Goal: Register for event/course

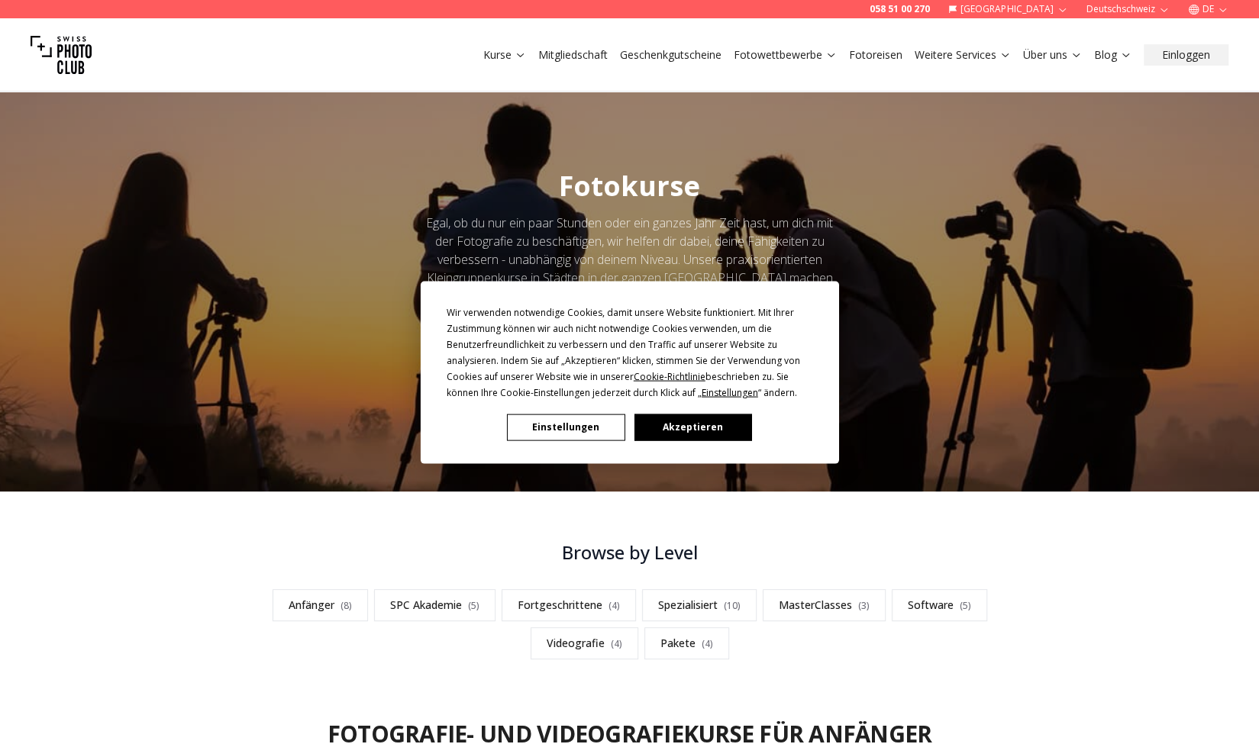
click at [699, 429] on button "Akzeptieren" at bounding box center [693, 427] width 118 height 27
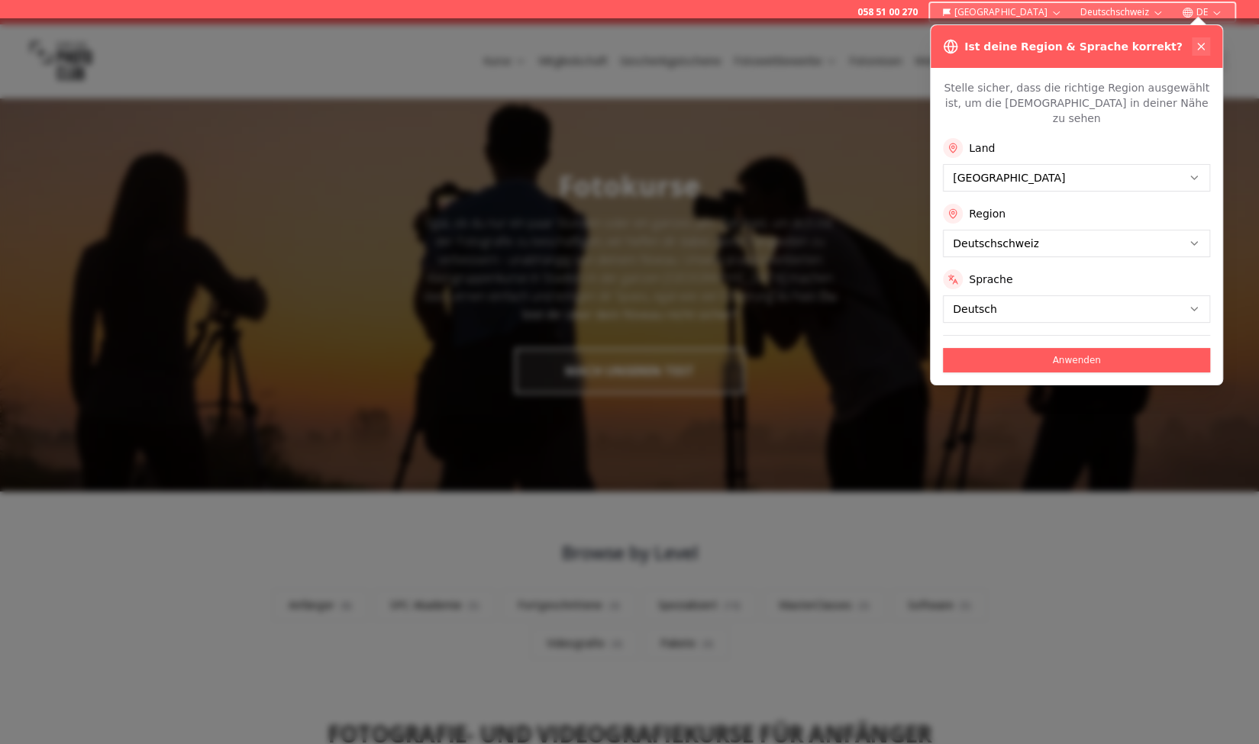
click at [1206, 38] on button at bounding box center [1200, 46] width 18 height 18
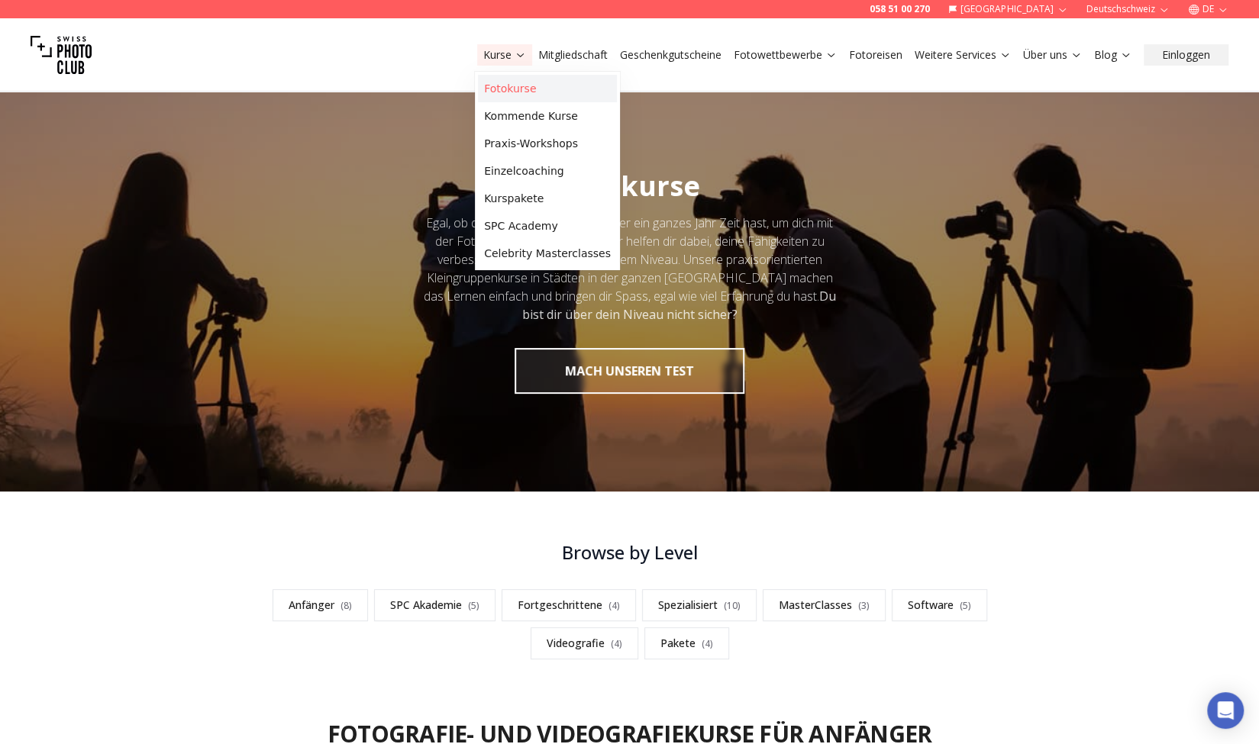
click at [502, 88] on link "Fotokurse" at bounding box center [547, 88] width 139 height 27
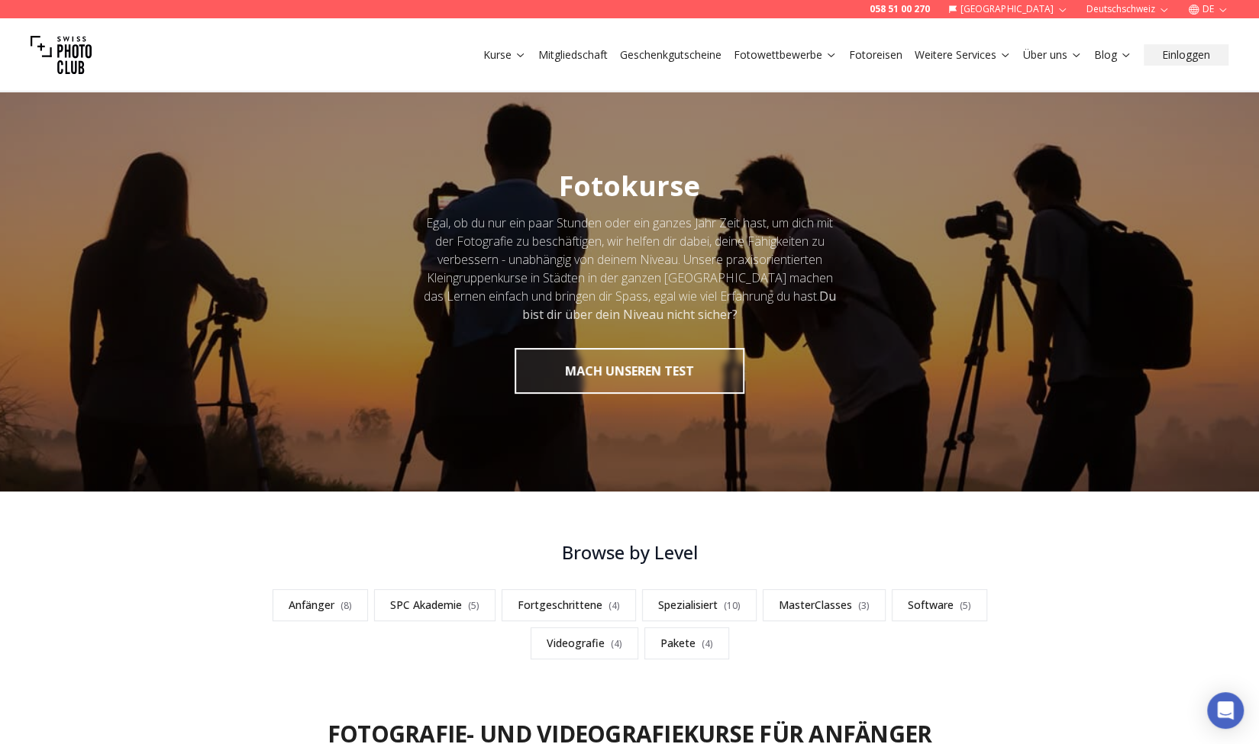
scroll to position [554, 0]
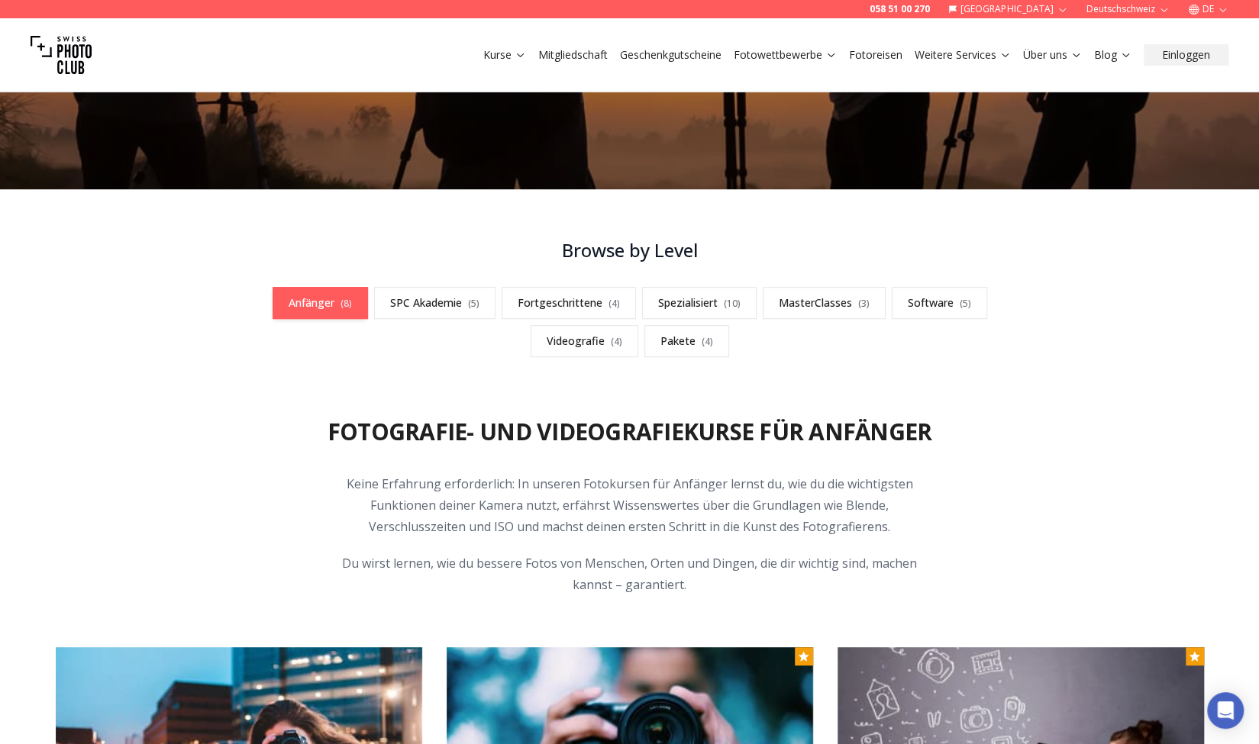
click at [338, 294] on link "Anfänger ( 8 )" at bounding box center [319, 303] width 95 height 32
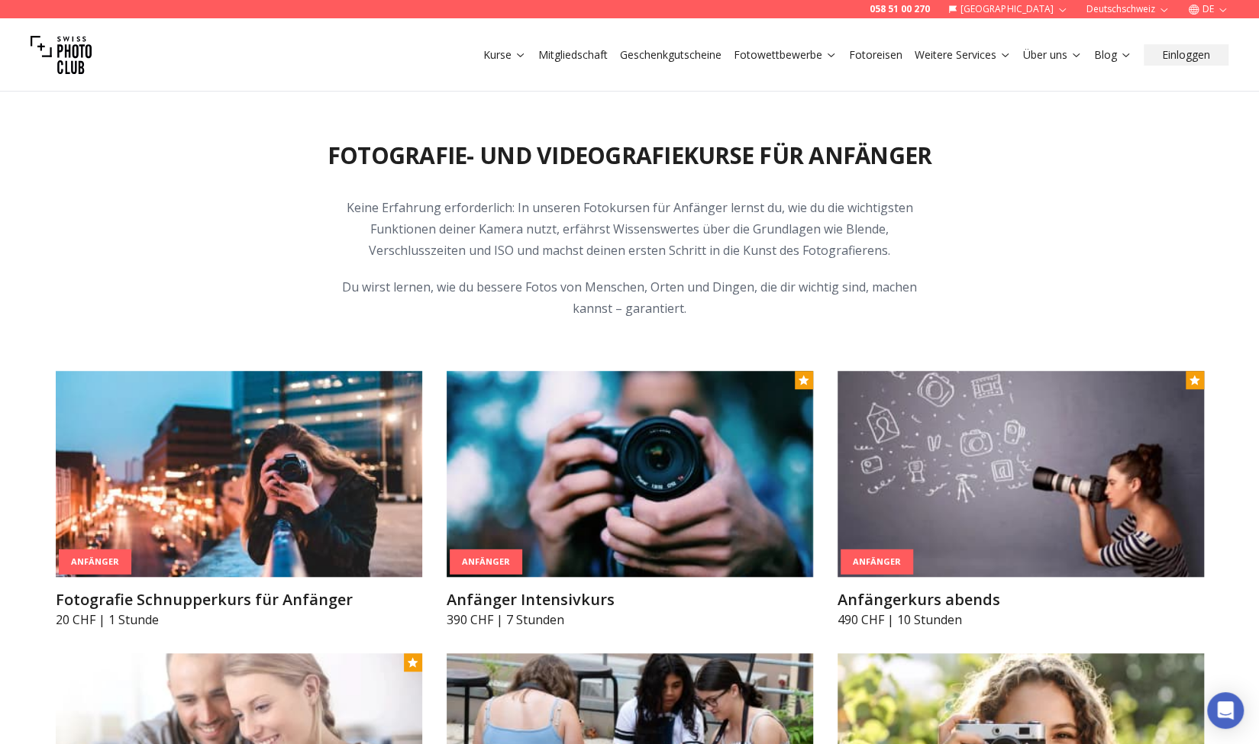
scroll to position [577, 0]
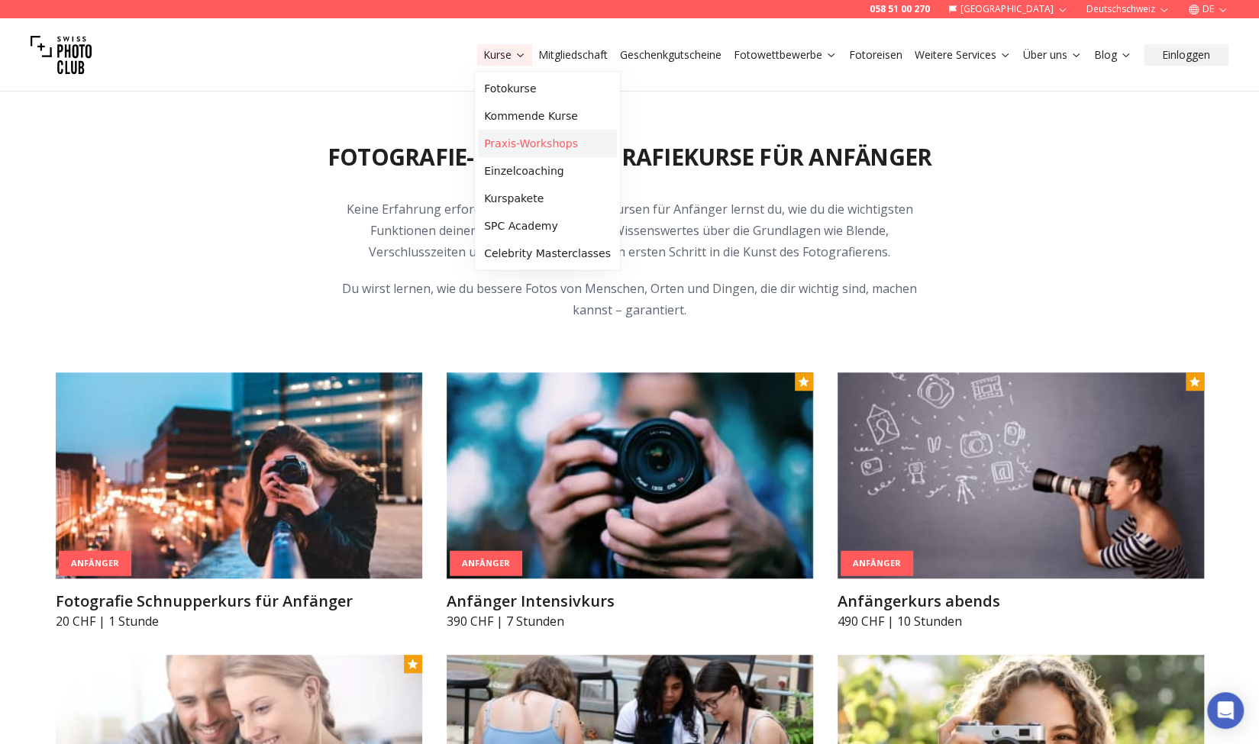
click at [540, 138] on link "Praxis-Workshops" at bounding box center [547, 143] width 139 height 27
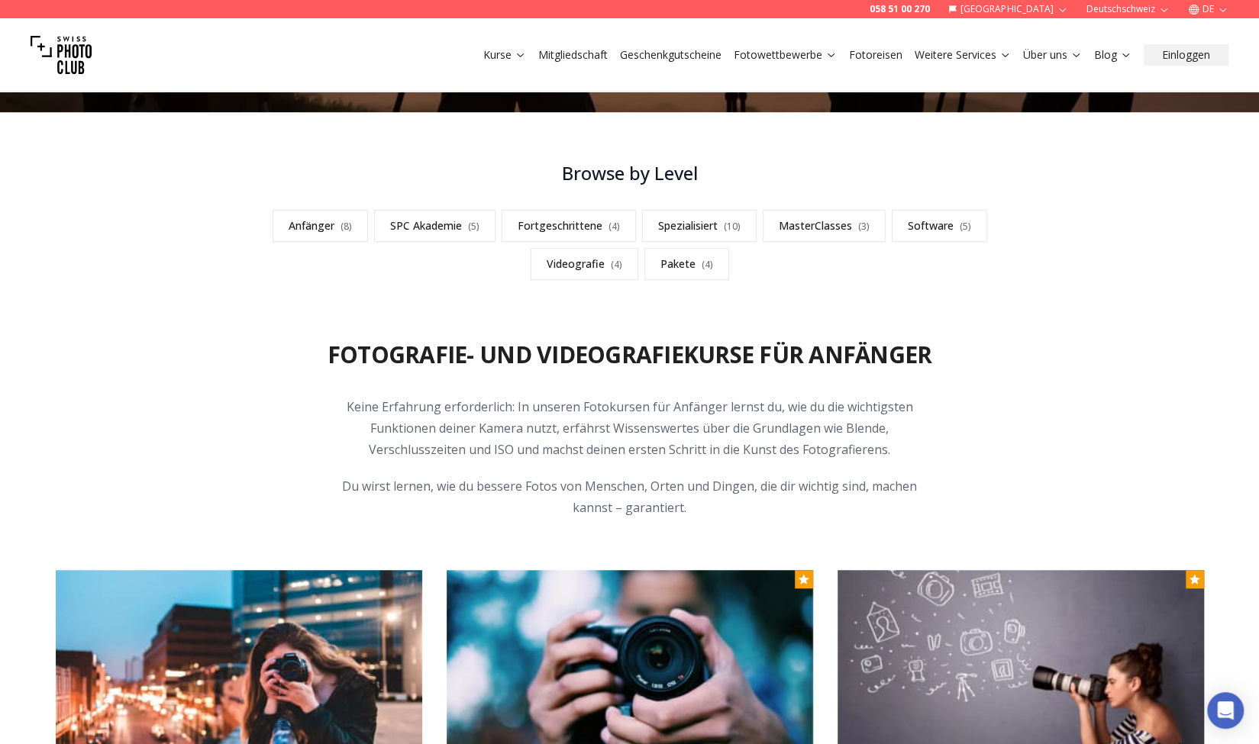
scroll to position [302, 0]
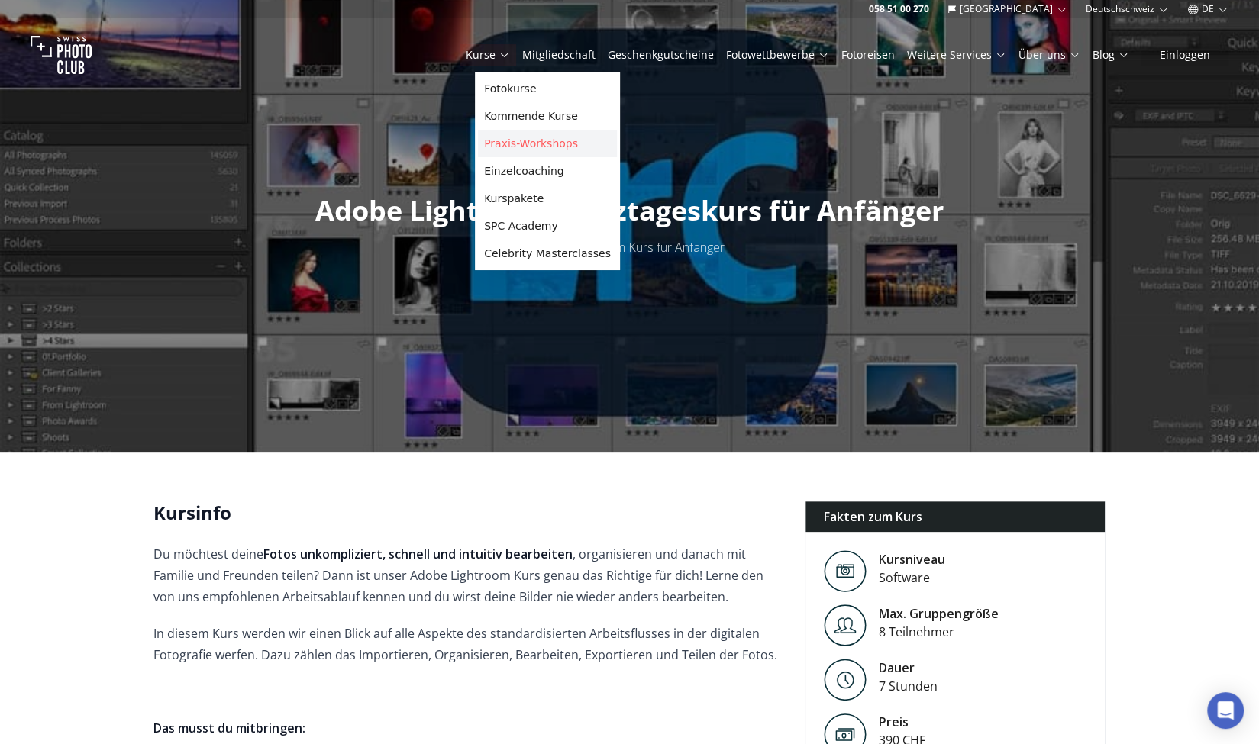
click at [504, 137] on link "Praxis-Workshops" at bounding box center [547, 143] width 139 height 27
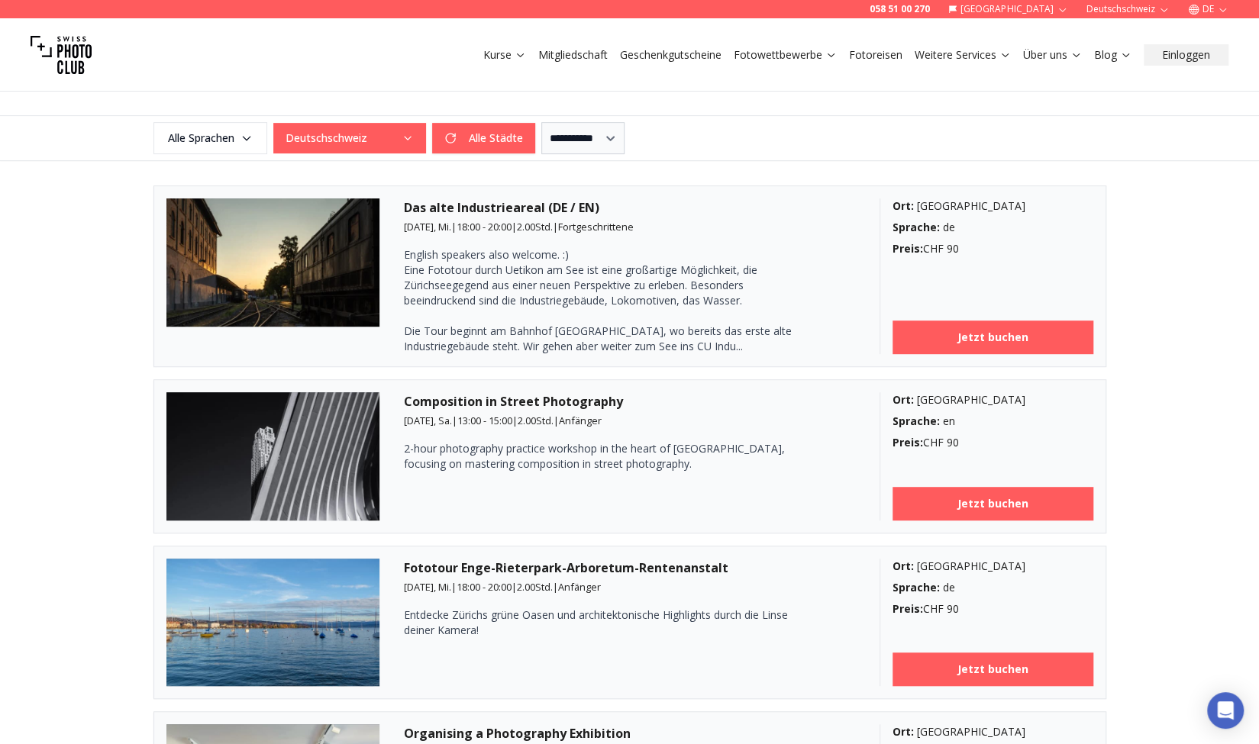
scroll to position [374, 0]
click at [314, 125] on button "Deutschschweiz" at bounding box center [349, 137] width 153 height 31
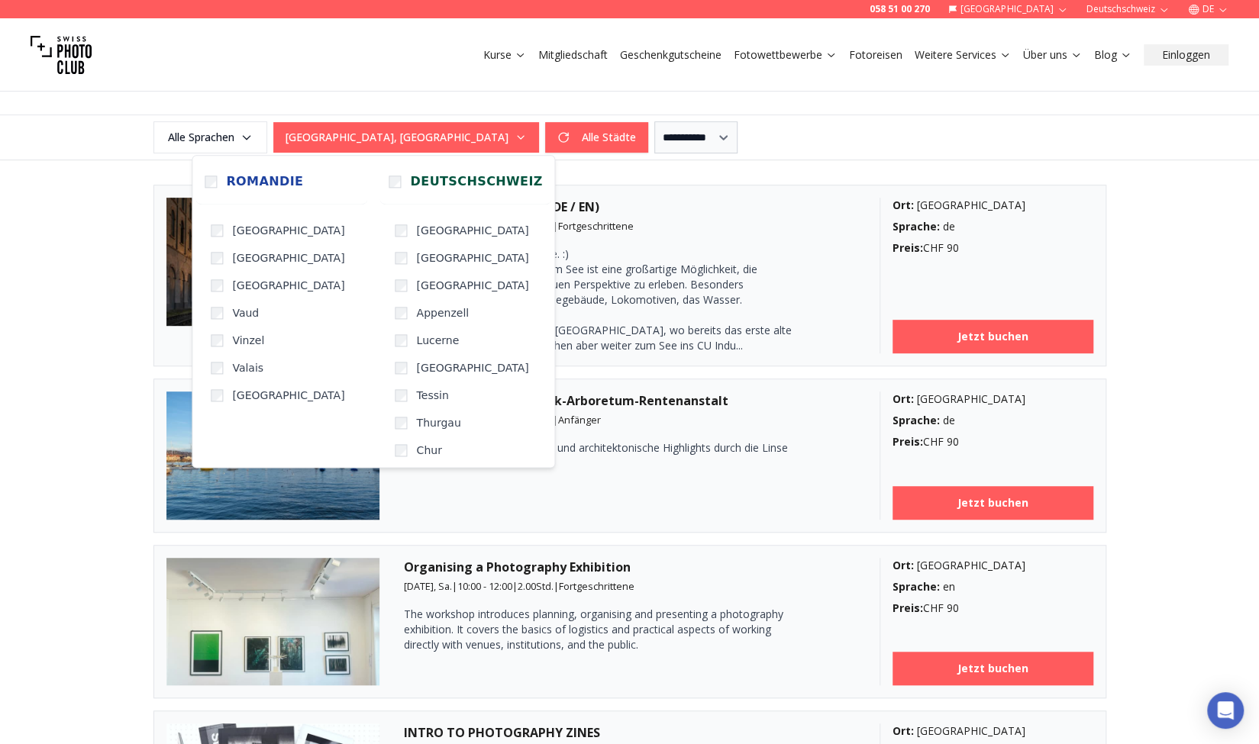
click at [353, 138] on button "[GEOGRAPHIC_DATA], [GEOGRAPHIC_DATA]" at bounding box center [406, 137] width 266 height 31
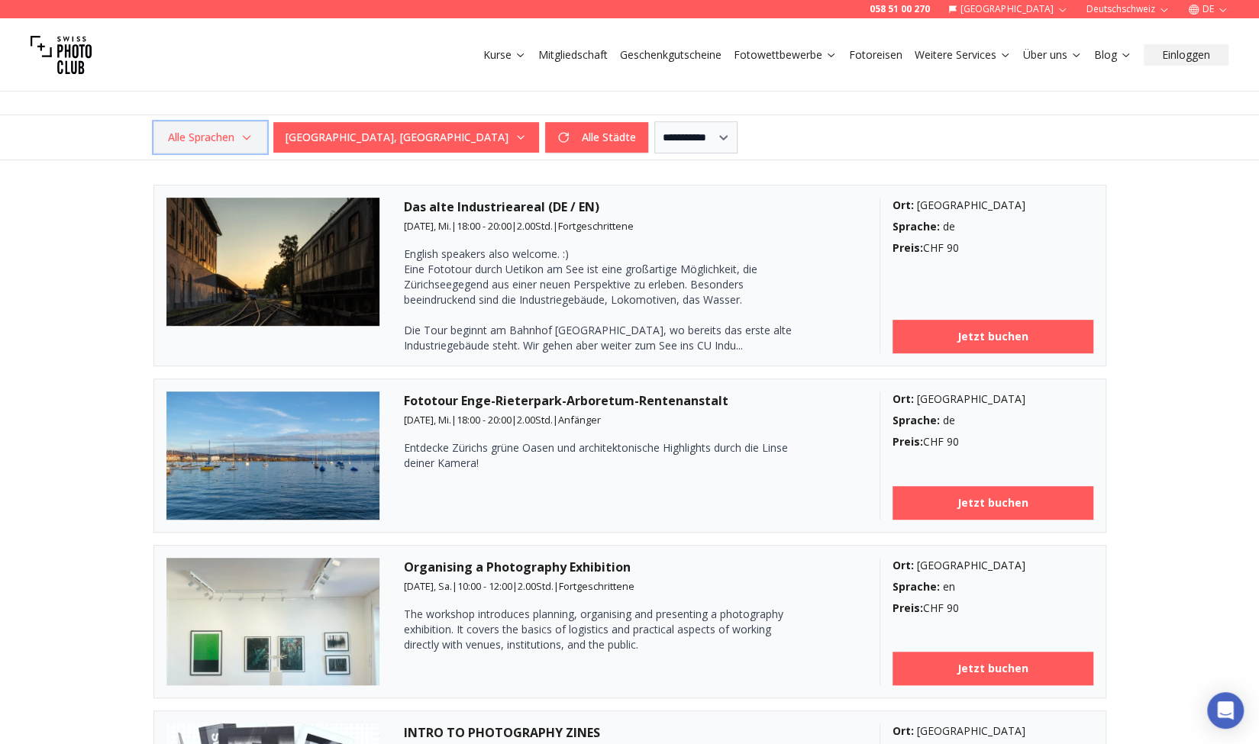
click at [211, 137] on span "Alle Sprachen" at bounding box center [210, 137] width 109 height 27
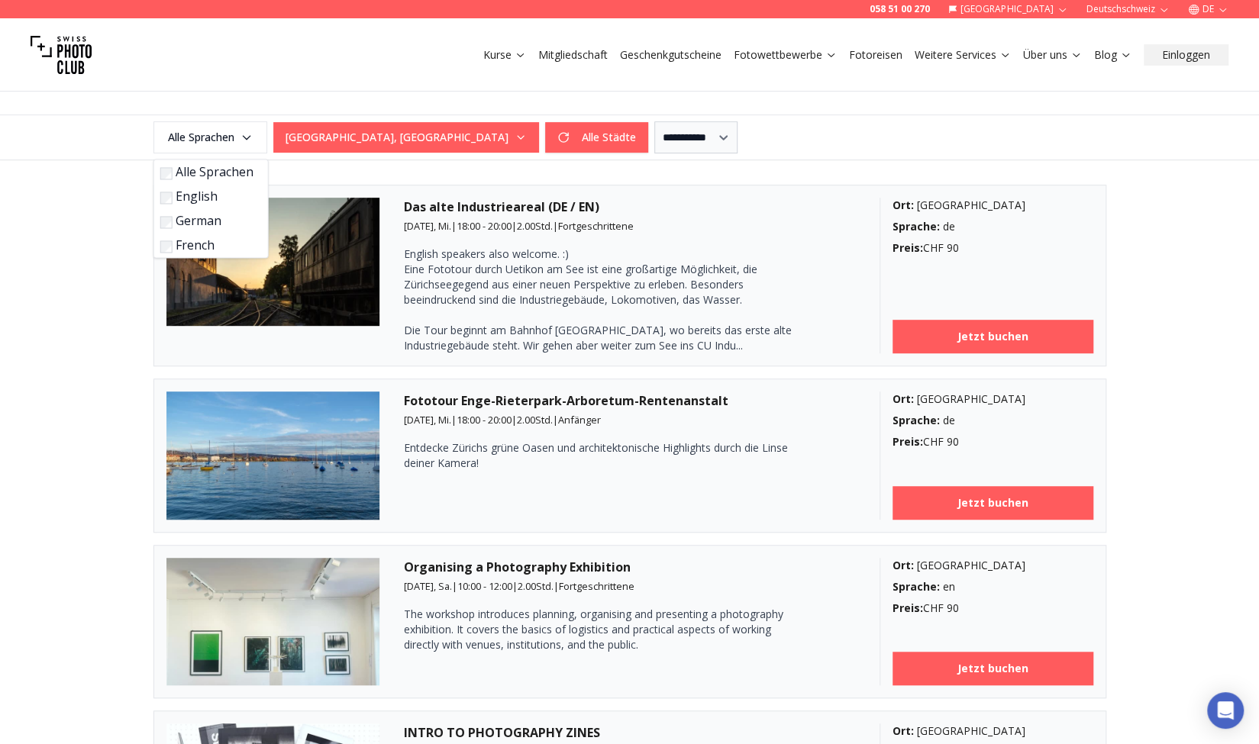
click at [180, 192] on label "English" at bounding box center [207, 196] width 95 height 18
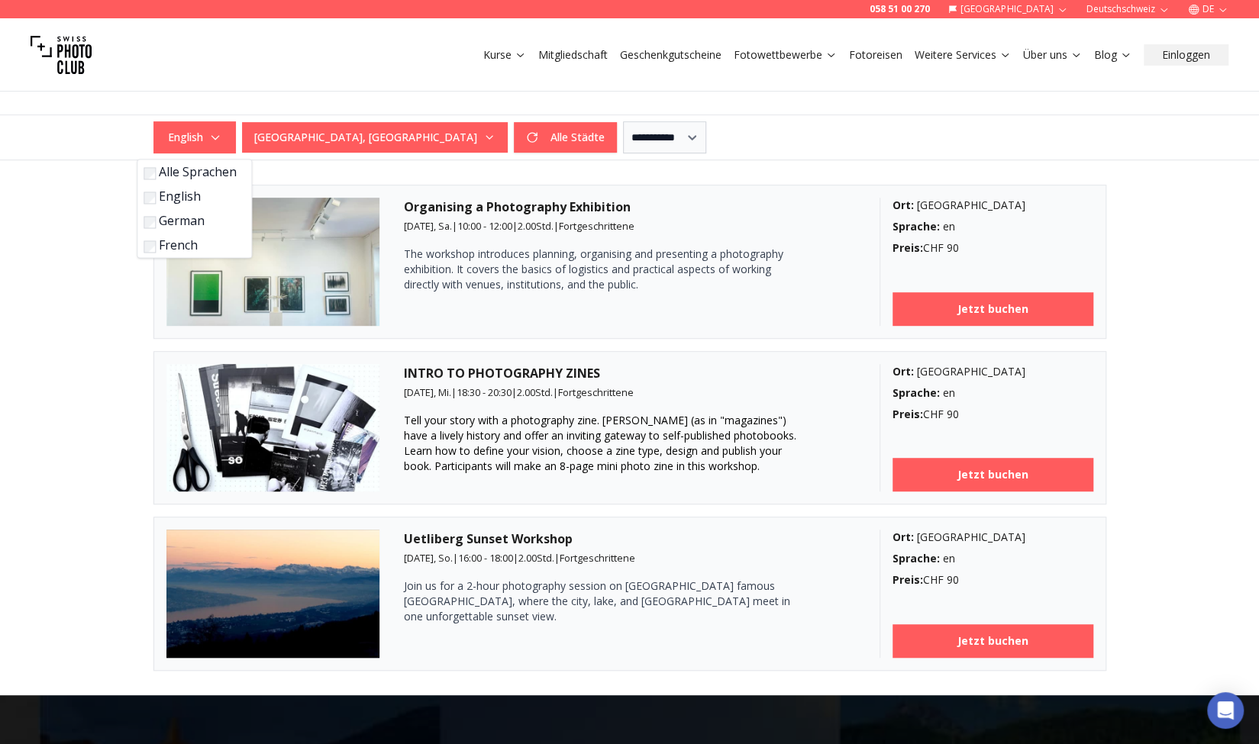
click at [172, 221] on label "German" at bounding box center [190, 220] width 95 height 18
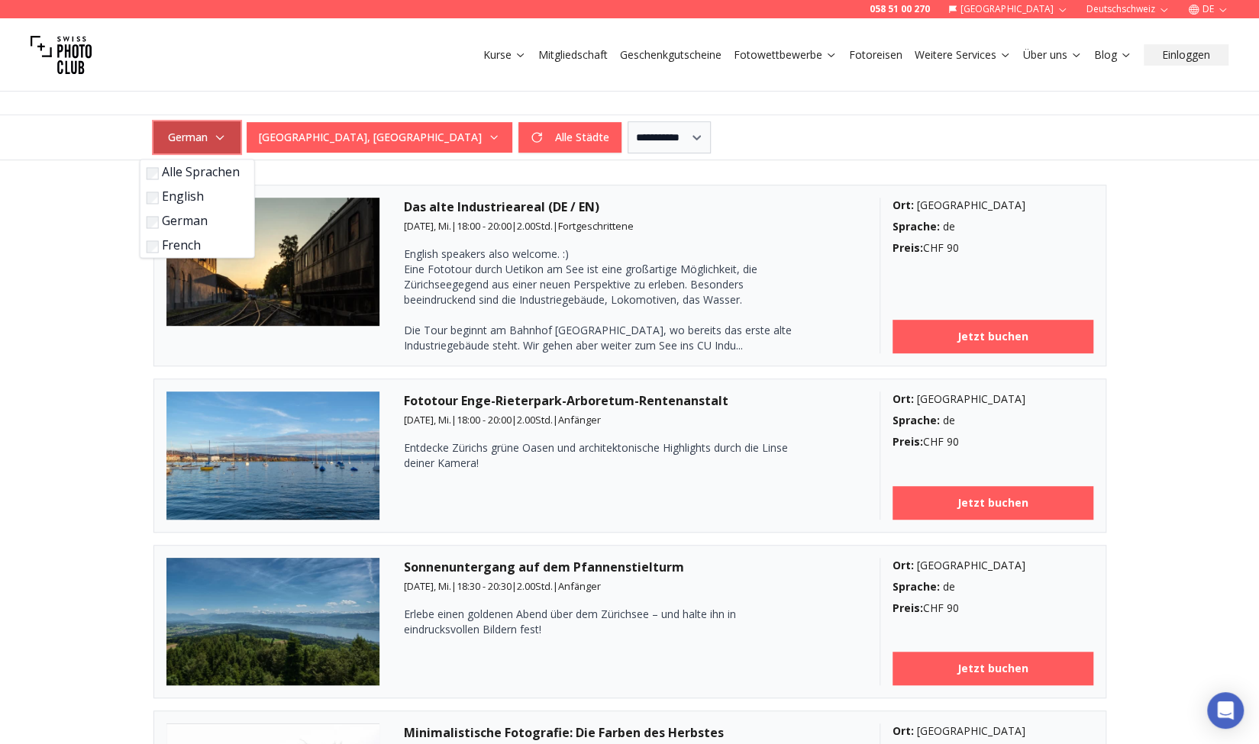
click at [206, 143] on span "German" at bounding box center [197, 137] width 82 height 27
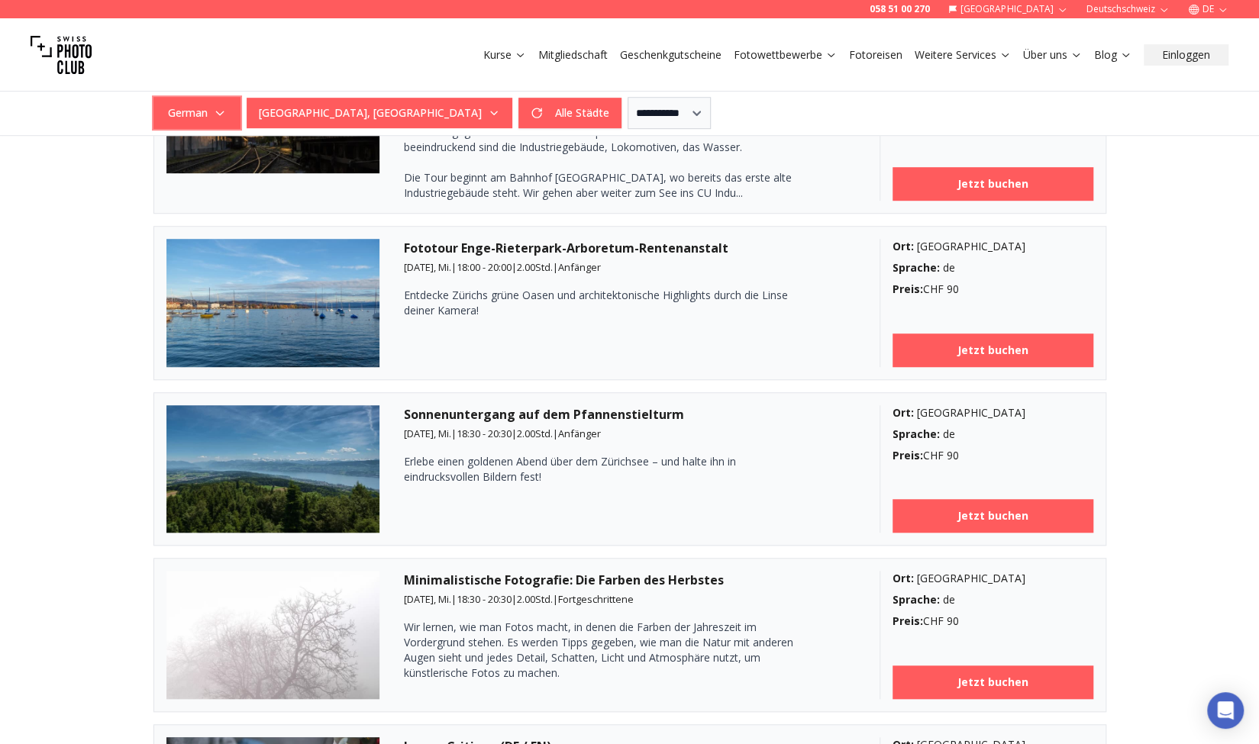
scroll to position [447, 0]
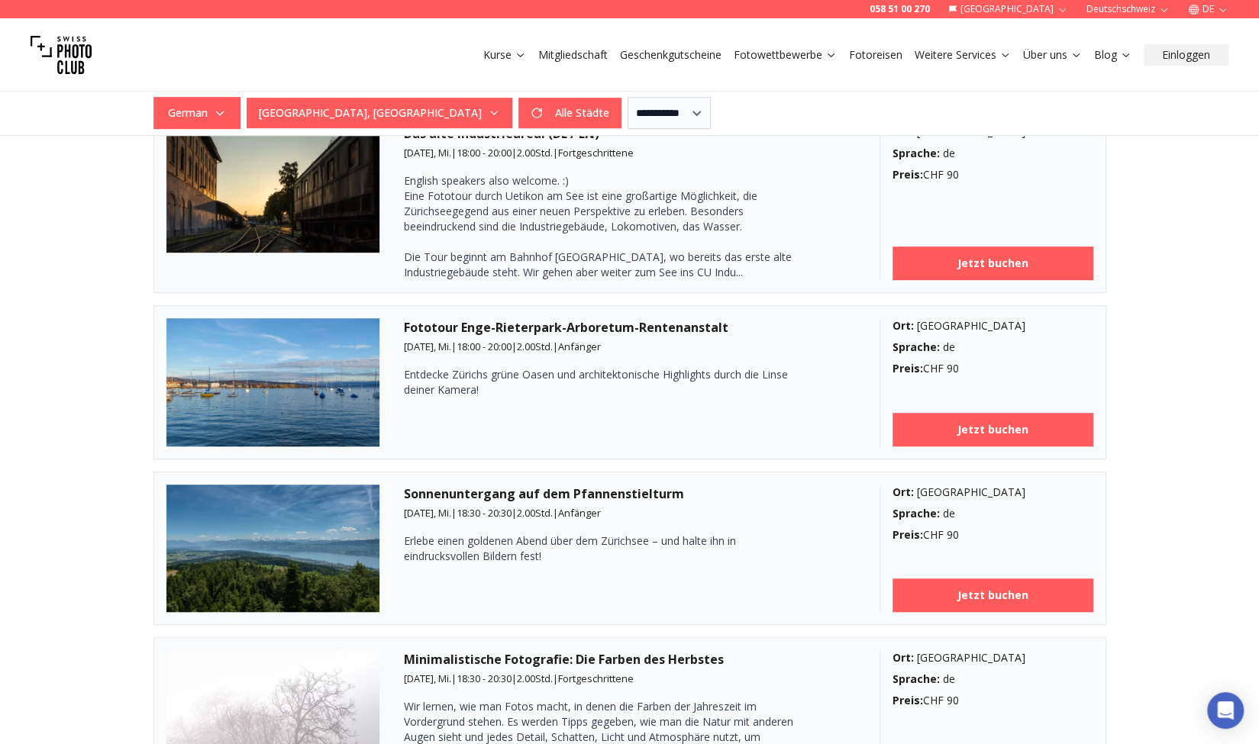
drag, startPoint x: 527, startPoint y: 199, endPoint x: 50, endPoint y: 476, distance: 551.0
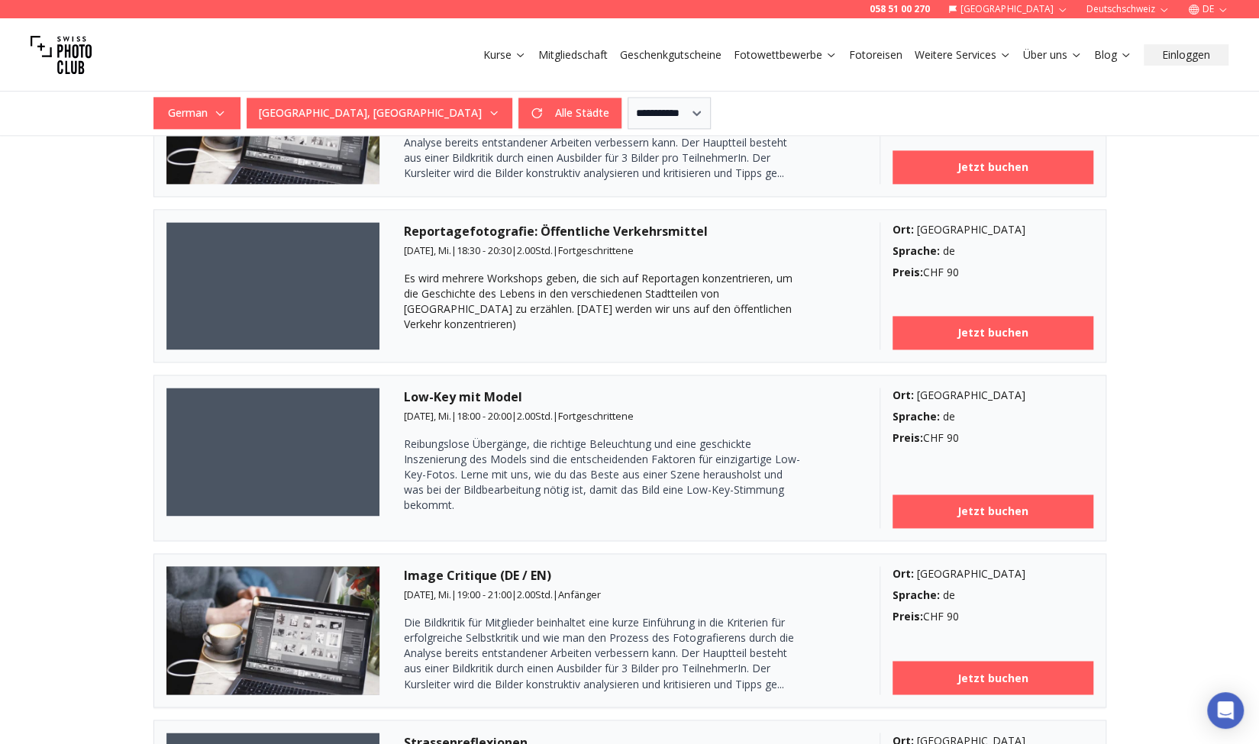
scroll to position [1209, 0]
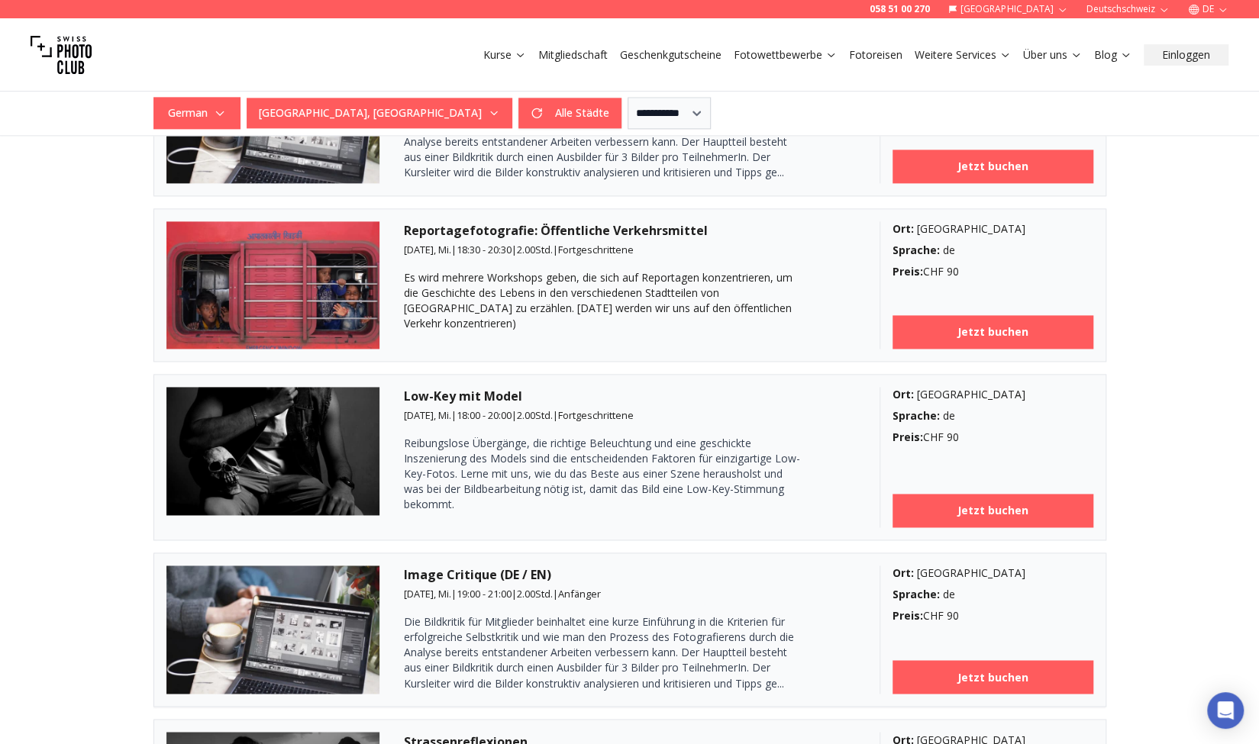
drag, startPoint x: 470, startPoint y: 493, endPoint x: 112, endPoint y: 474, distance: 358.5
click at [112, 474] on div "**********" at bounding box center [629, 614] width 1259 height 2670
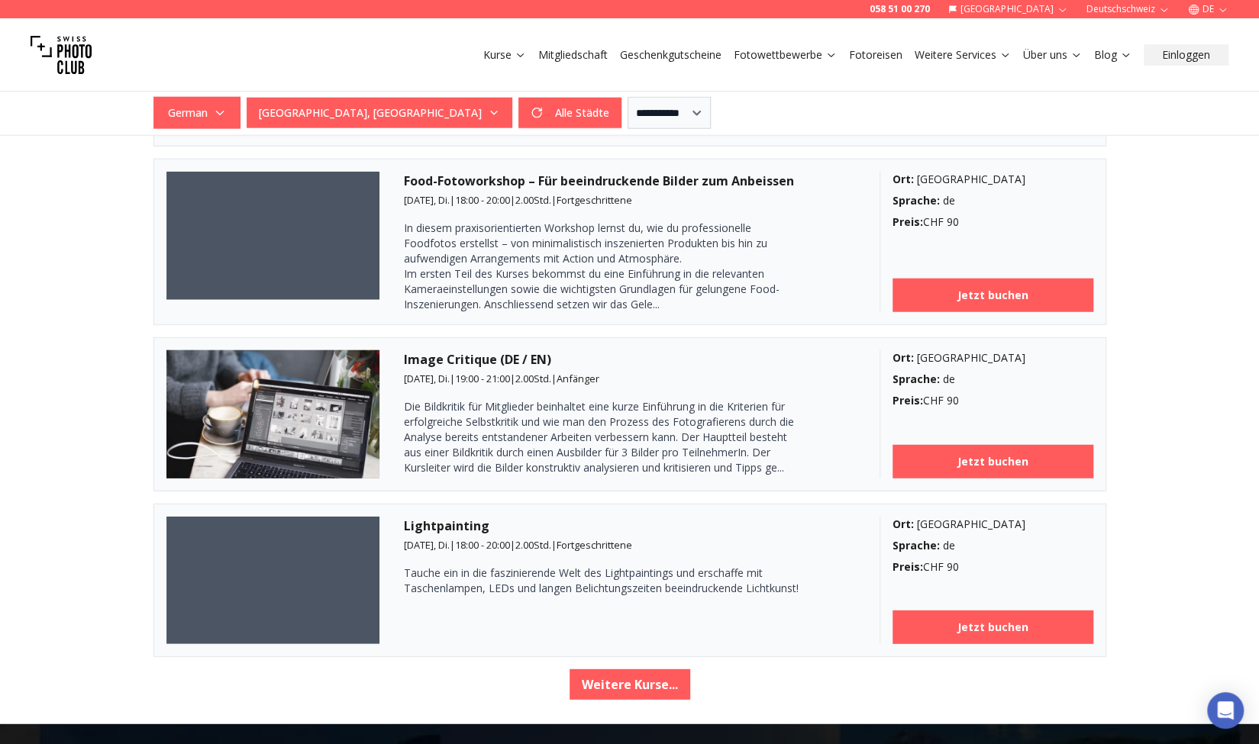
scroll to position [2497, 0]
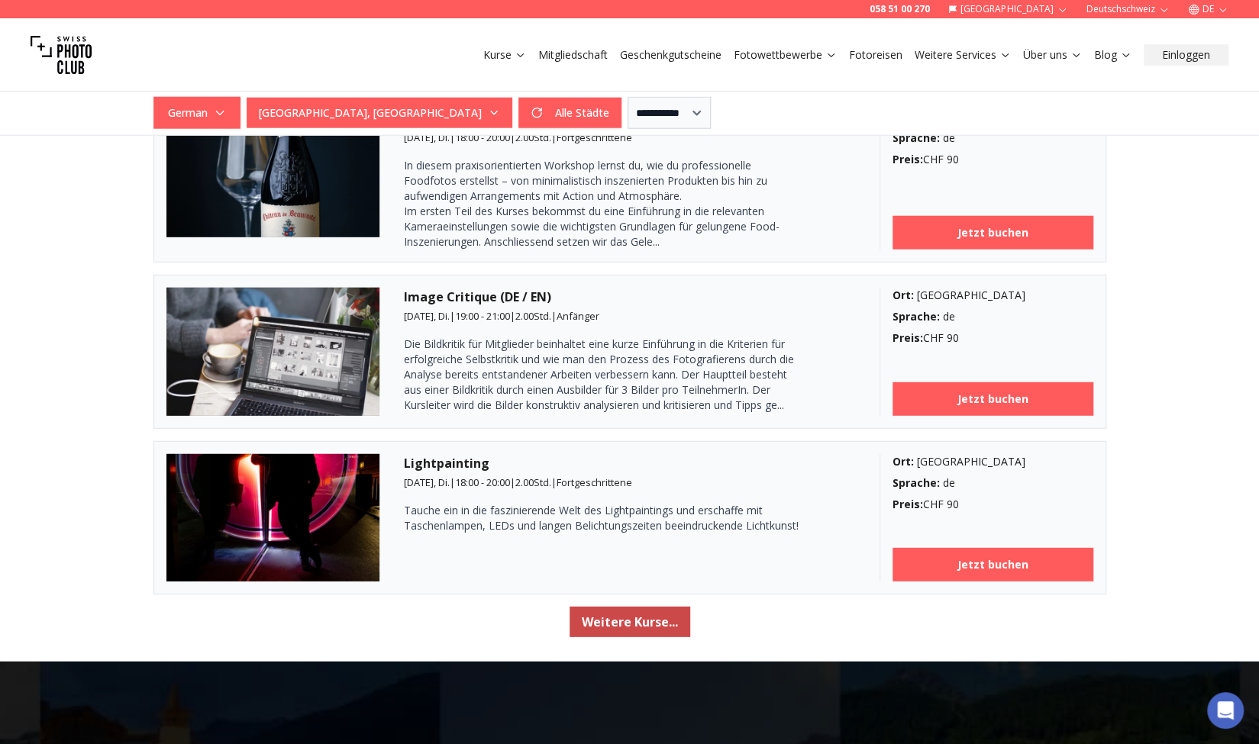
click at [588, 614] on button "Weitere Kurse..." at bounding box center [629, 622] width 121 height 31
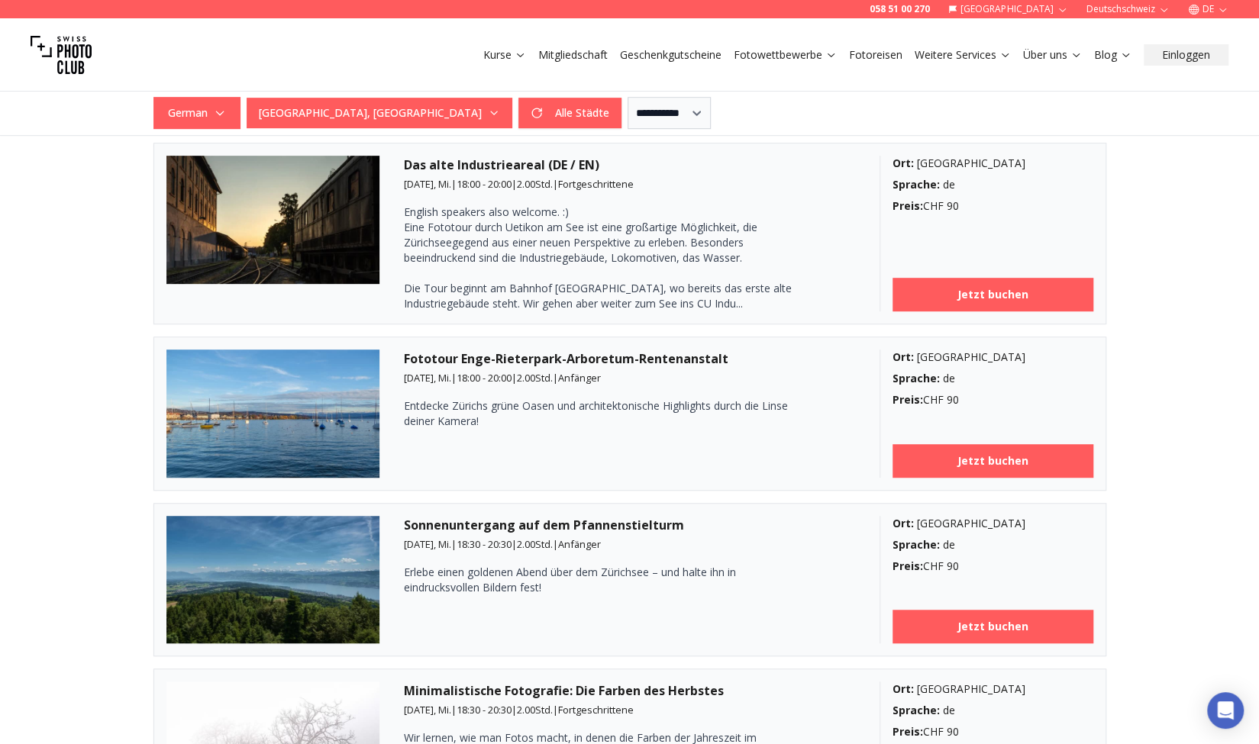
scroll to position [307, 0]
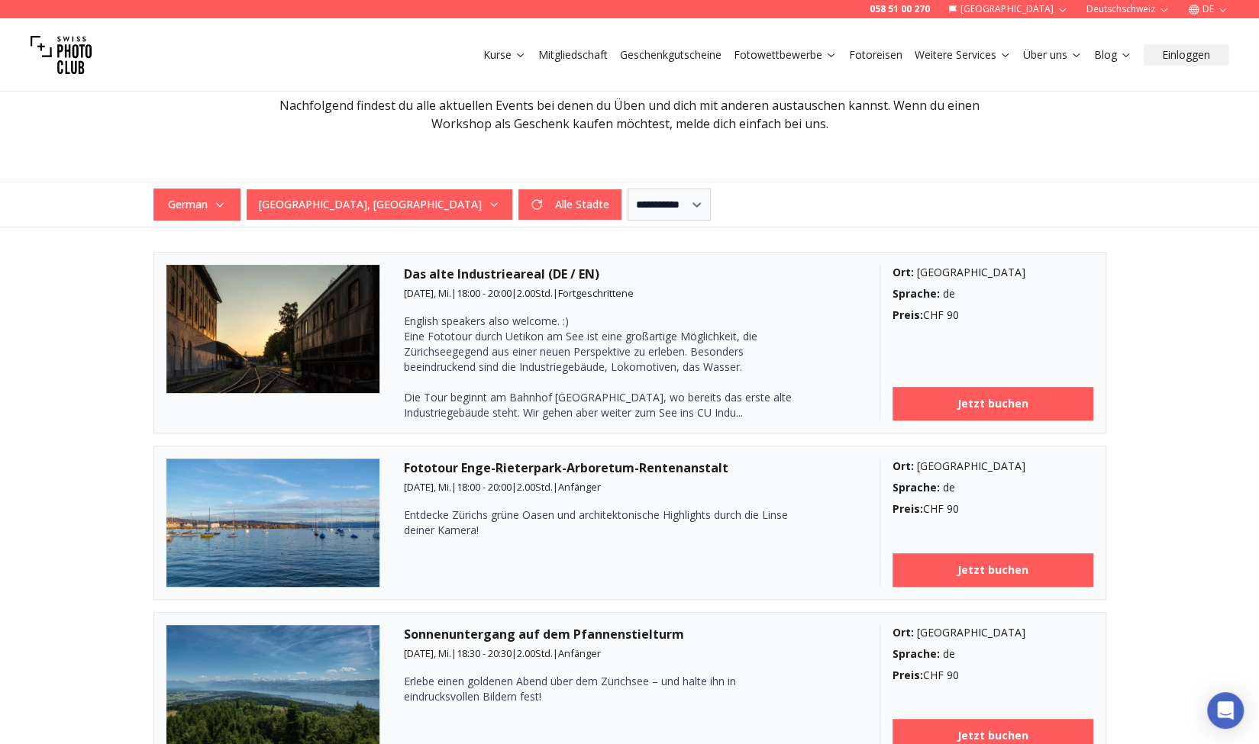
click at [365, 298] on img at bounding box center [273, 329] width 214 height 128
click at [494, 275] on h3 "Das alte Industrieareal (DE / EN)" at bounding box center [629, 274] width 451 height 18
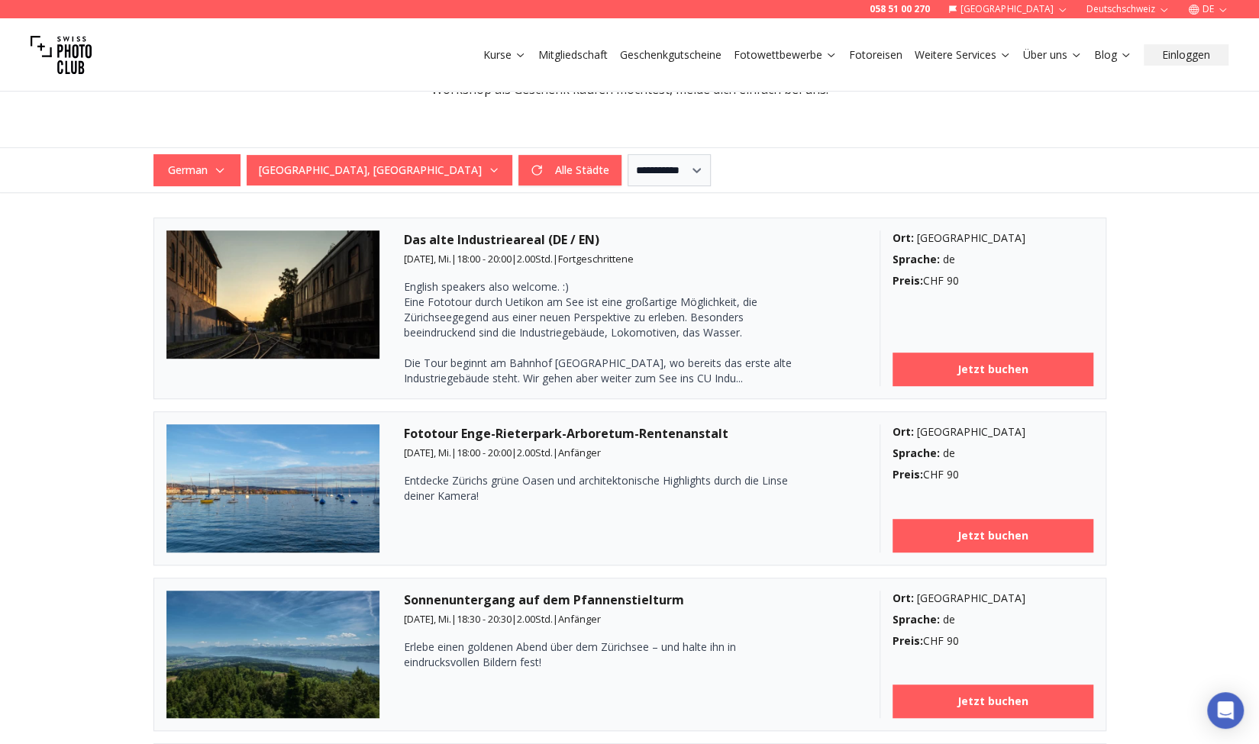
scroll to position [580, 0]
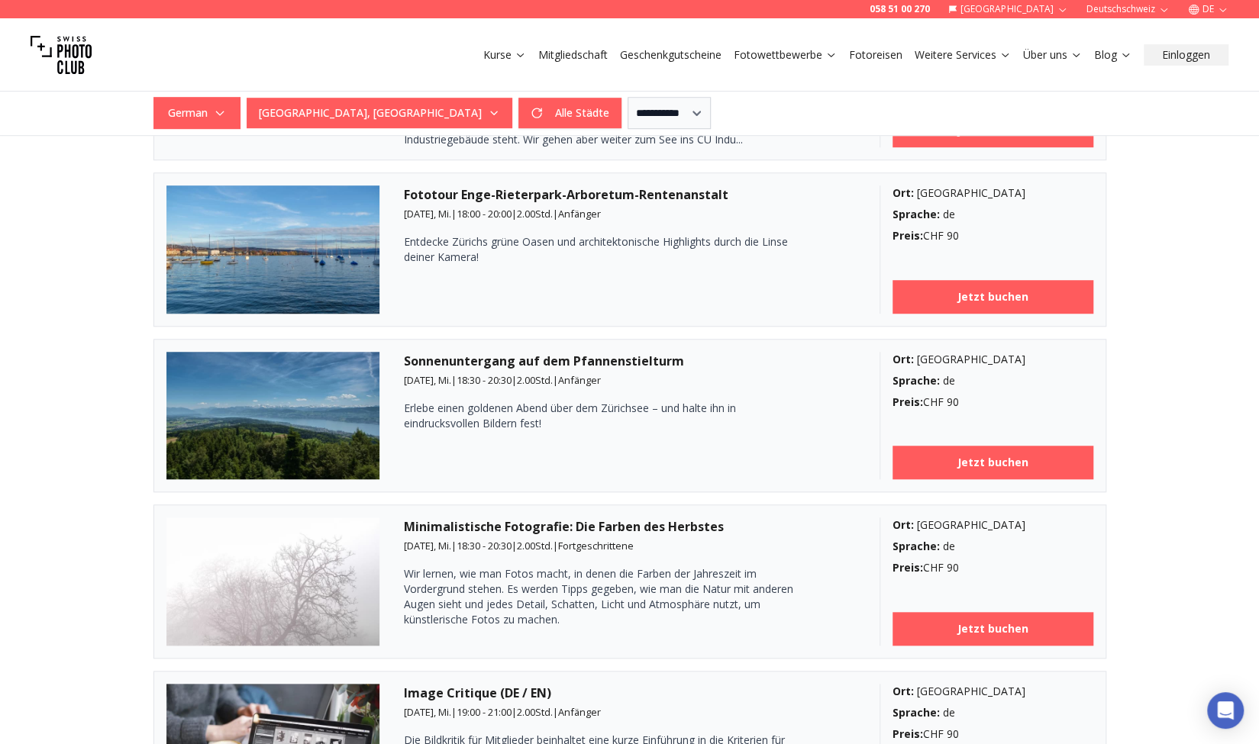
click at [512, 517] on h3 "Minimalistische Fotografie: Die Farben des Herbstes" at bounding box center [629, 526] width 451 height 18
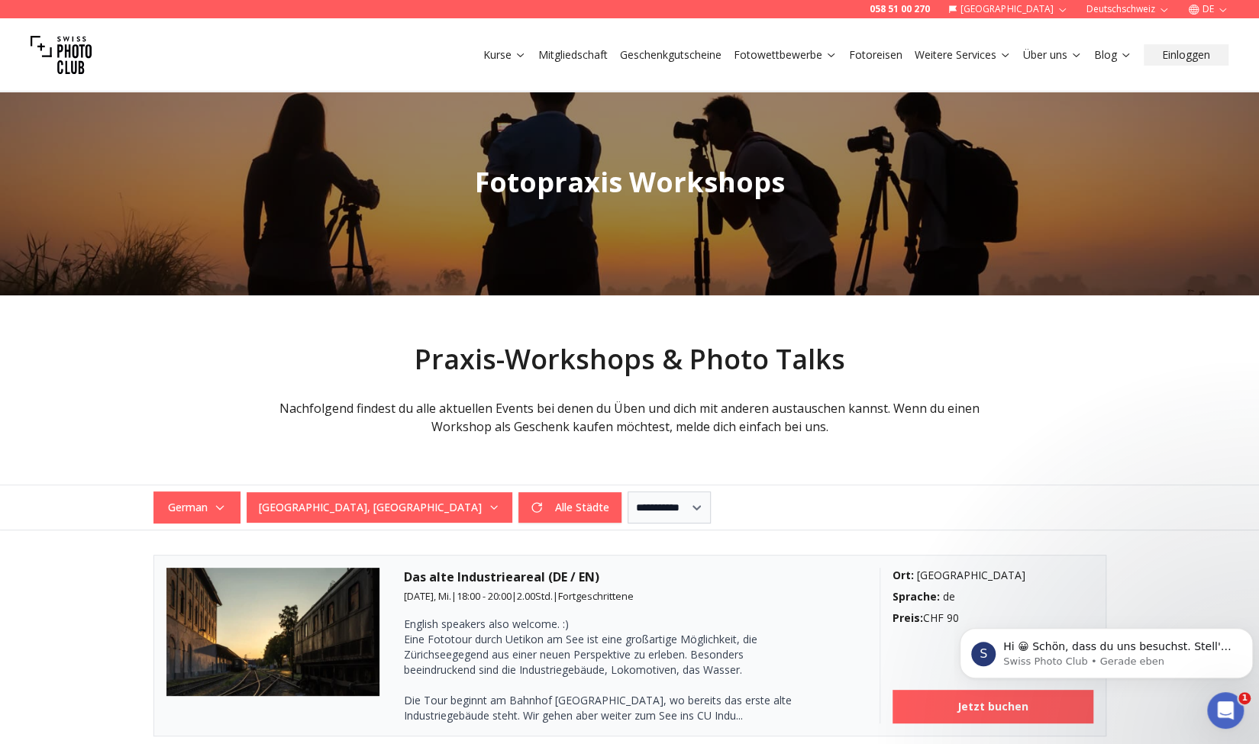
scroll to position [0, 0]
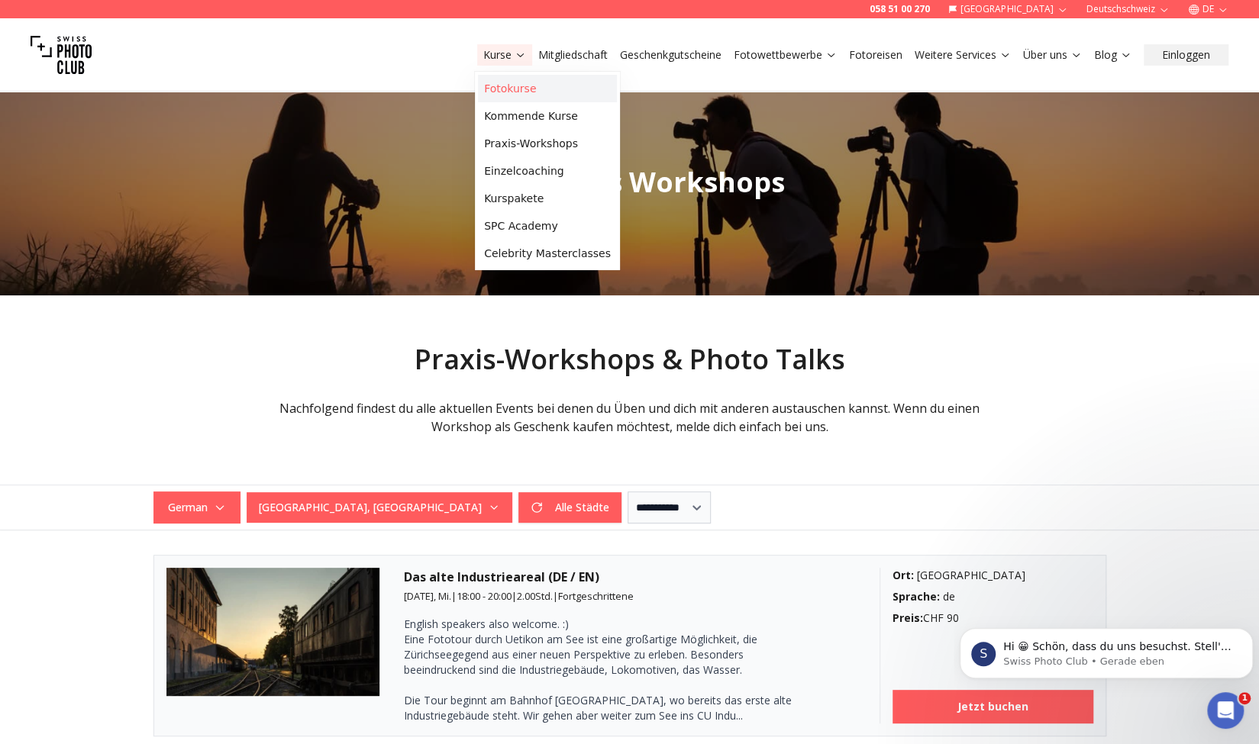
click at [551, 85] on link "Fotokurse" at bounding box center [547, 88] width 139 height 27
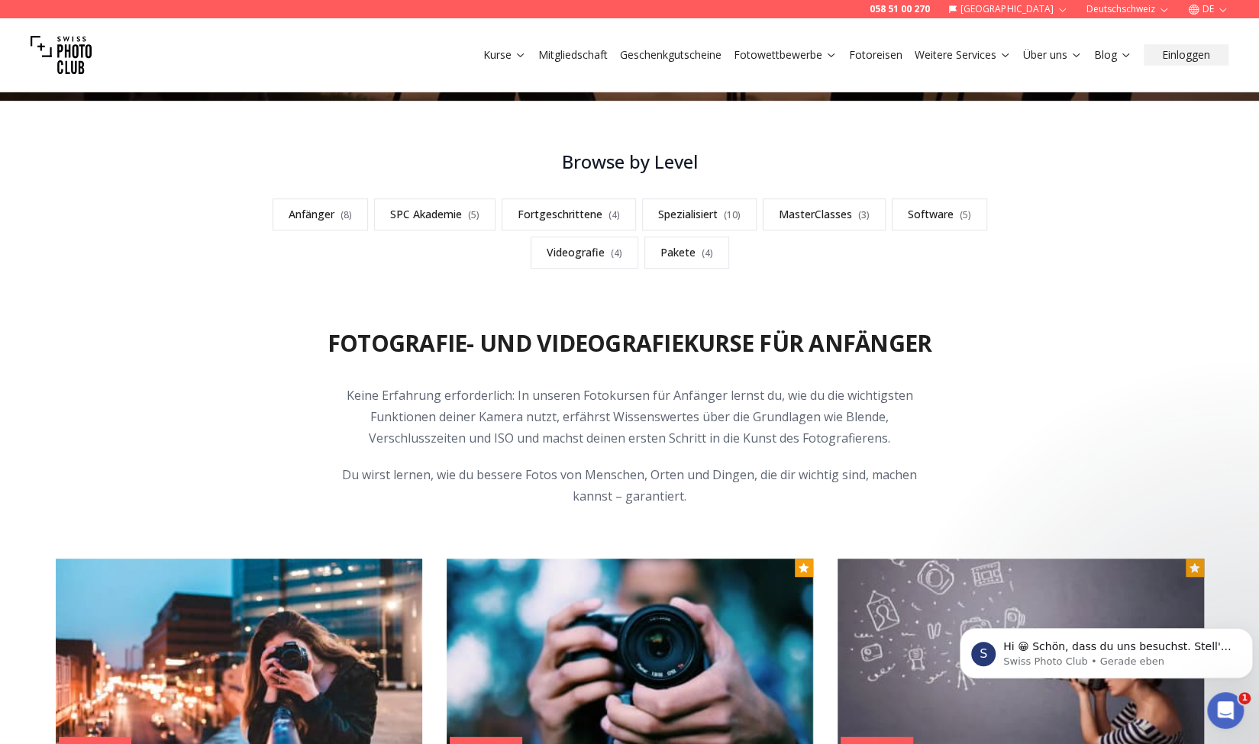
scroll to position [90, 0]
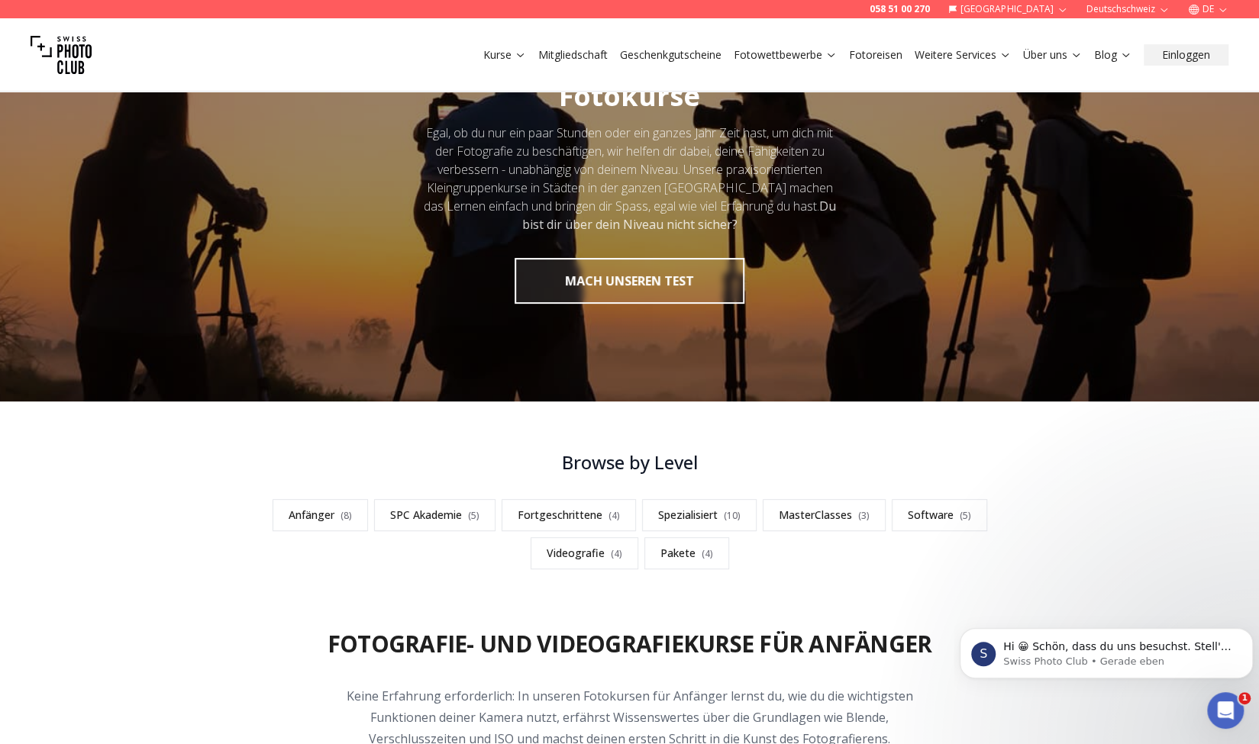
drag, startPoint x: 565, startPoint y: 401, endPoint x: 452, endPoint y: 445, distance: 121.3
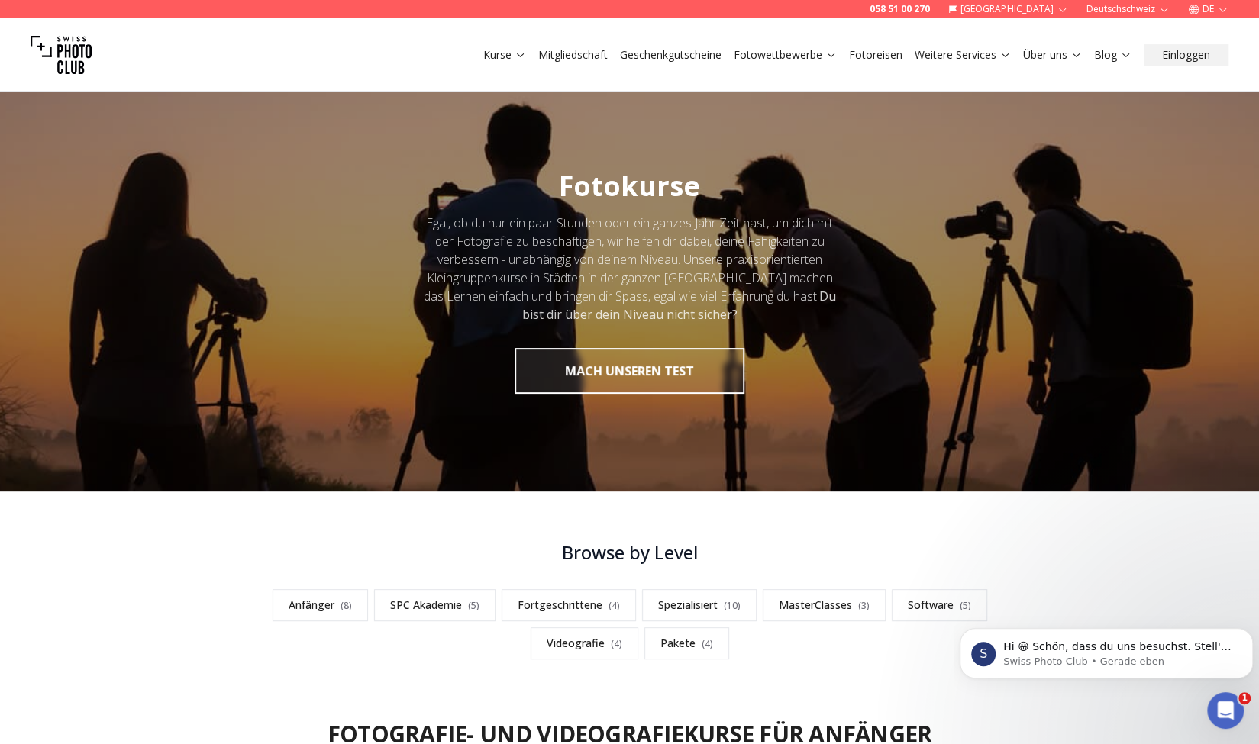
scroll to position [0, 0]
click at [875, 65] on div "Kurse Mitgliedschaft Geschenkgutscheine Fotowettbewerbe Fotoreisen Weitere Serv…" at bounding box center [629, 54] width 1259 height 73
click at [873, 57] on link "Fotoreisen" at bounding box center [875, 54] width 53 height 15
